Goal: Find specific page/section: Find specific page/section

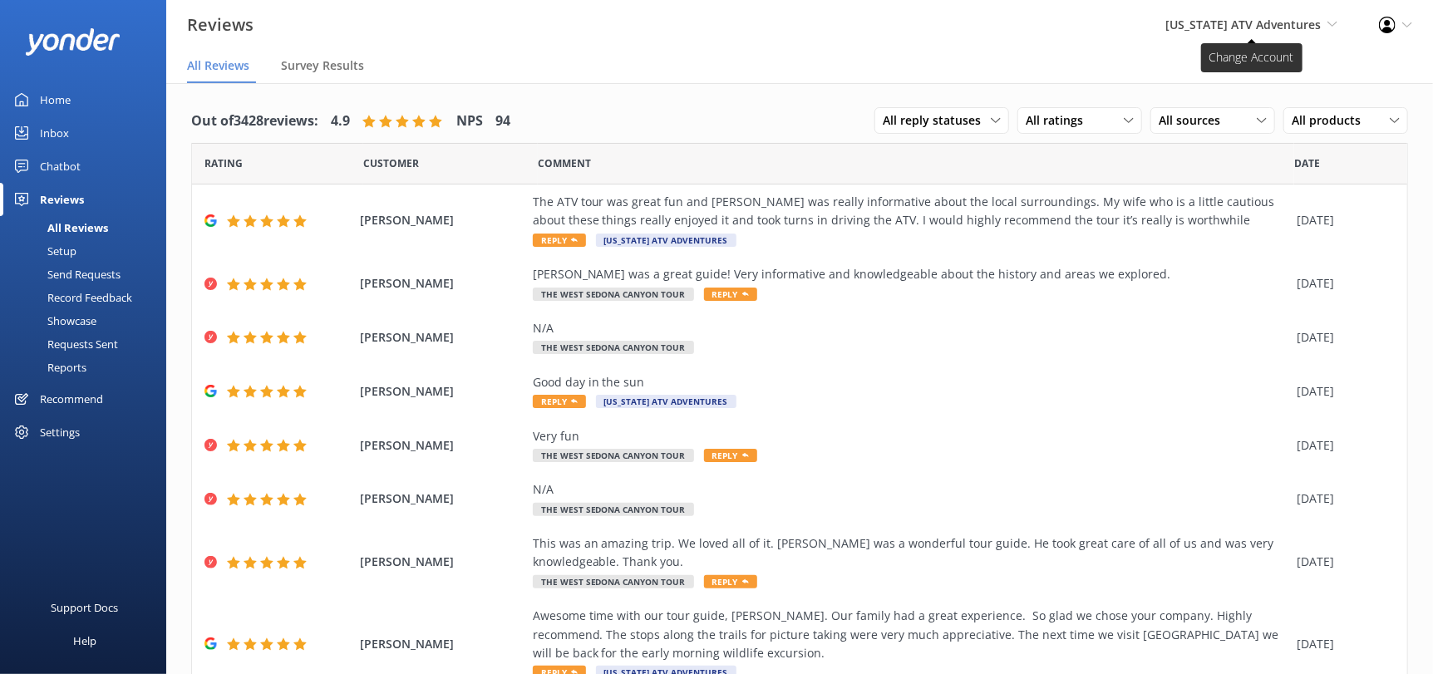
click at [1218, 17] on span "[US_STATE] ATV Adventures" at bounding box center [1243, 25] width 155 height 16
click at [1282, 118] on link "[US_STATE] Safari Jeep Tours" at bounding box center [1276, 111] width 166 height 40
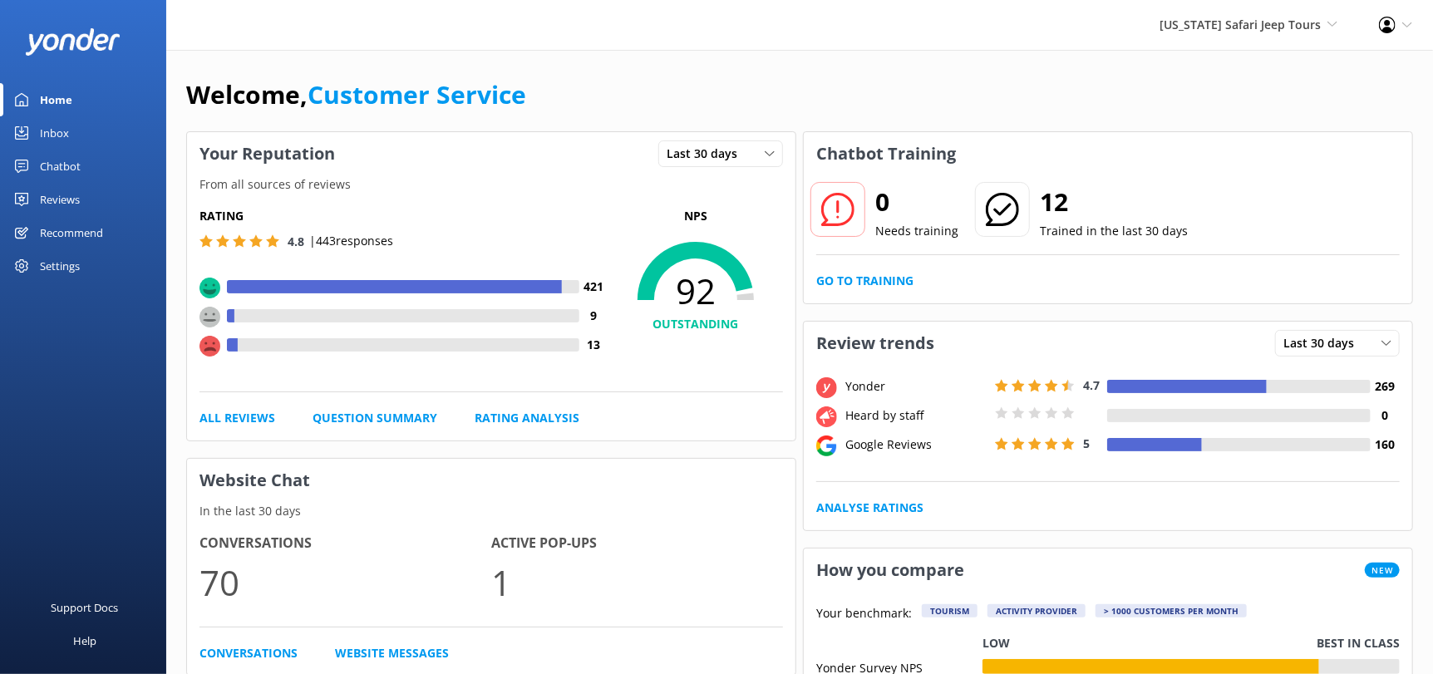
click at [37, 192] on link "Reviews" at bounding box center [83, 199] width 166 height 33
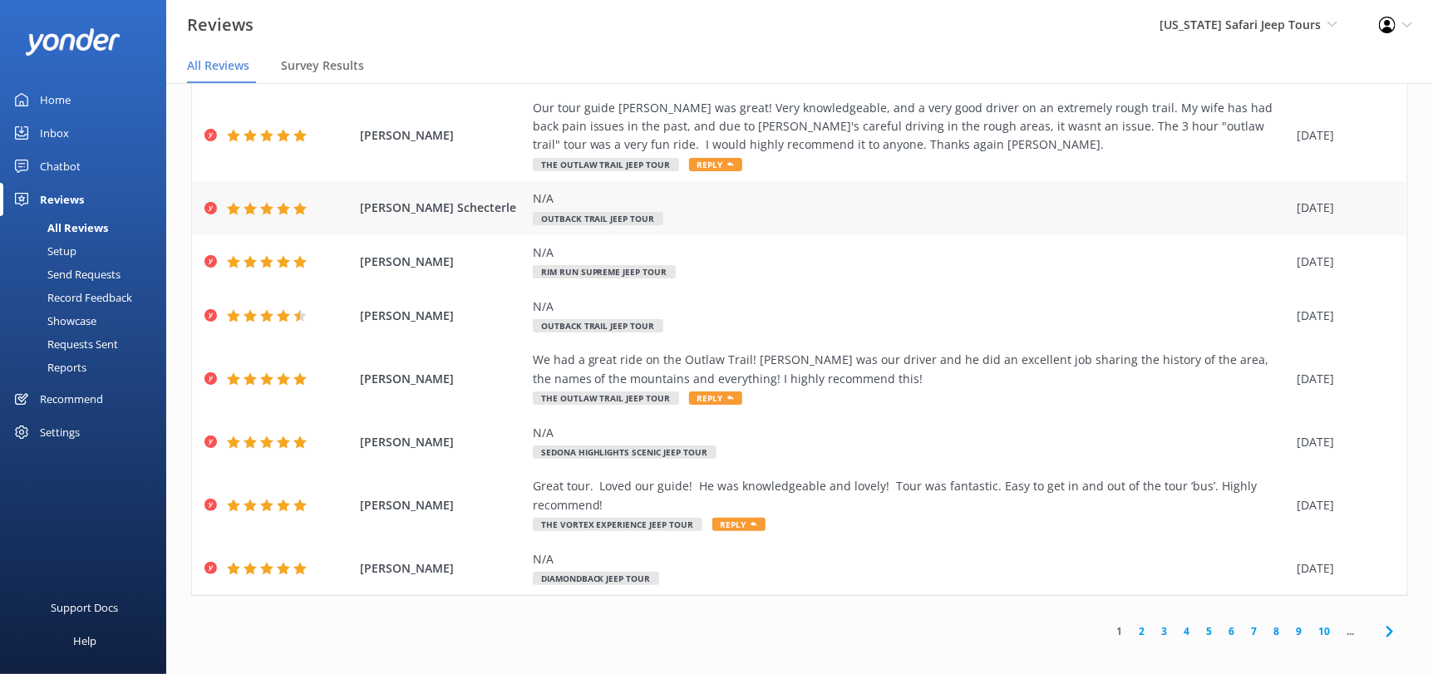
scroll to position [32, 0]
